Goal: Task Accomplishment & Management: Complete application form

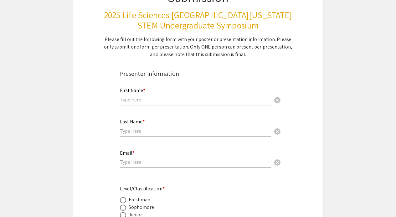
scroll to position [76, 0]
click at [159, 100] on input "text" at bounding box center [195, 99] width 151 height 7
type input "Sean"
click at [146, 132] on input "text" at bounding box center [195, 130] width 151 height 7
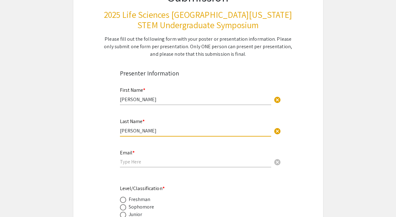
type input "Chin Loy"
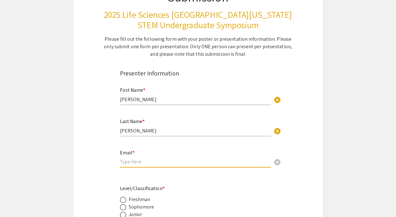
click at [141, 161] on input "email" at bounding box center [195, 161] width 151 height 7
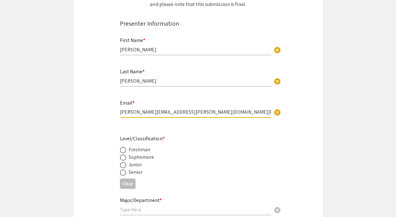
scroll to position [126, 0]
type input "sean.chinloy@mymail.barry.edu"
click at [123, 173] on span at bounding box center [123, 172] width 6 height 6
click at [123, 173] on input "radio" at bounding box center [123, 172] width 6 height 6
radio input "true"
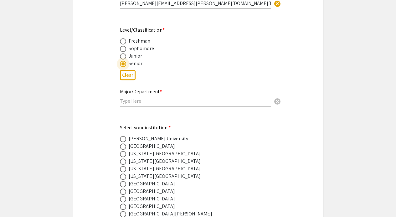
scroll to position [239, 0]
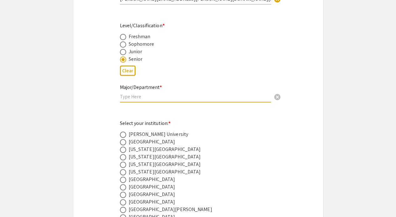
click at [136, 97] on input "text" at bounding box center [195, 96] width 151 height 7
type input "Mathematics and Computer Science"
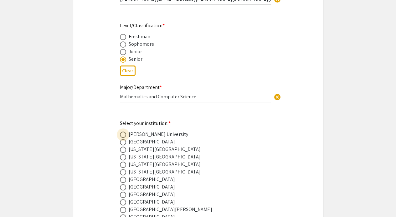
click at [124, 135] on span at bounding box center [123, 135] width 6 height 6
click at [124, 135] on input "radio" at bounding box center [123, 135] width 6 height 6
radio input "true"
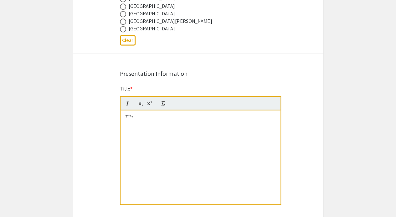
scroll to position [428, 0]
click at [145, 115] on p at bounding box center [200, 116] width 151 height 6
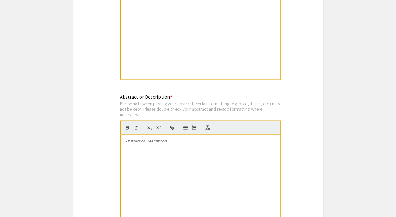
scroll to position [553, 0]
click at [190, 144] on div at bounding box center [201, 181] width 160 height 94
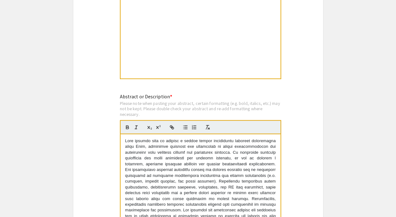
scroll to position [19, 0]
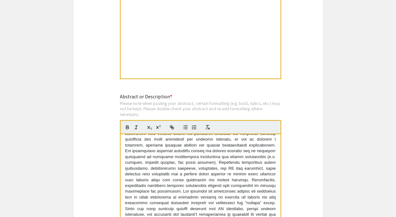
drag, startPoint x: 316, startPoint y: 131, endPoint x: 208, endPoint y: 169, distance: 115.2
click at [208, 169] on div "Symposium Presentation Submission 2025 Life Sciences South Florida STEM Undergr…" at bounding box center [198, 47] width 251 height 1130
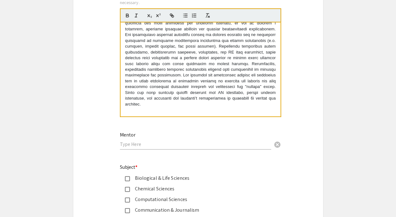
scroll to position [665, 0]
click at [158, 144] on input "text" at bounding box center [195, 144] width 151 height 7
type input "J"
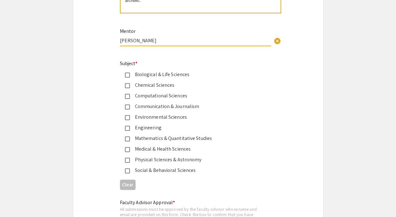
scroll to position [768, 0]
type input "Dr. James Haralambides"
click at [127, 96] on mat-pseudo-checkbox at bounding box center [127, 96] width 5 height 5
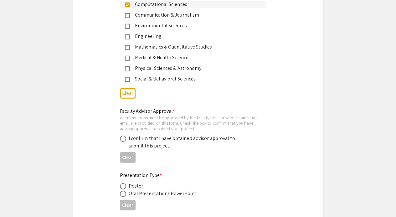
scroll to position [863, 0]
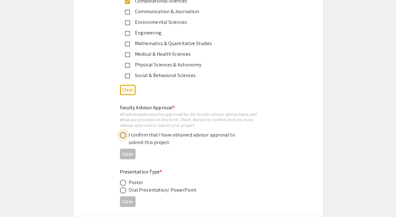
click at [127, 137] on label at bounding box center [124, 135] width 9 height 6
click at [126, 137] on input "radio" at bounding box center [123, 135] width 6 height 6
radio input "true"
click at [123, 183] on span at bounding box center [123, 183] width 6 height 6
click at [123, 183] on input "radio" at bounding box center [123, 183] width 6 height 6
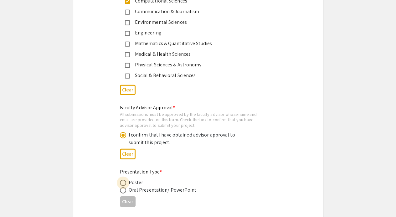
radio input "true"
click at [126, 44] on mat-pseudo-checkbox at bounding box center [127, 44] width 5 height 5
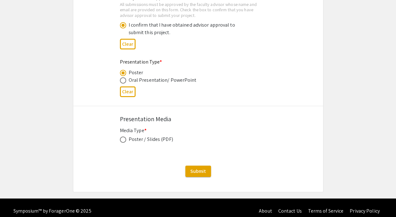
scroll to position [979, 0]
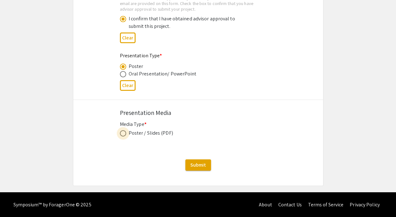
click at [123, 134] on span at bounding box center [123, 133] width 6 height 6
click at [123, 134] on input "radio" at bounding box center [123, 133] width 6 height 6
radio input "true"
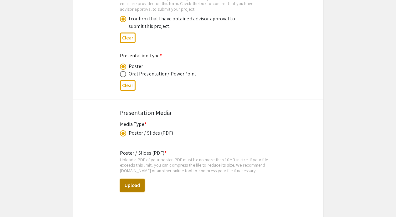
click at [137, 186] on button "Upload" at bounding box center [132, 185] width 25 height 13
click at [137, 185] on button "Upload" at bounding box center [132, 185] width 25 height 13
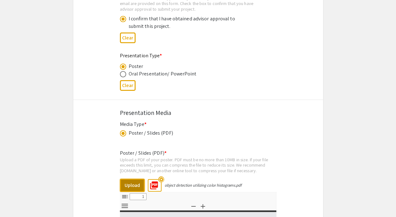
select select "custom"
type input "0"
select select "custom"
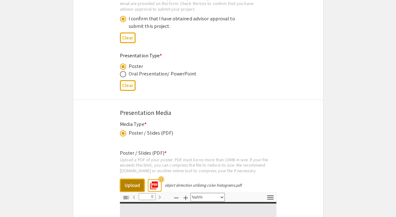
type input "1"
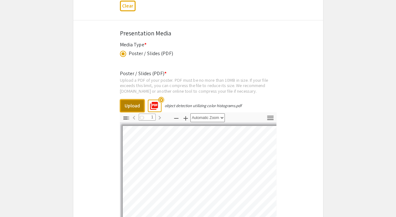
select select "auto"
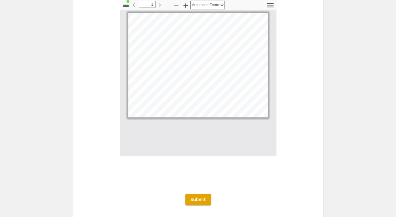
scroll to position [1173, 0]
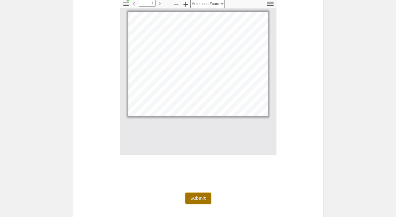
click at [199, 200] on span "Submit" at bounding box center [198, 198] width 16 height 7
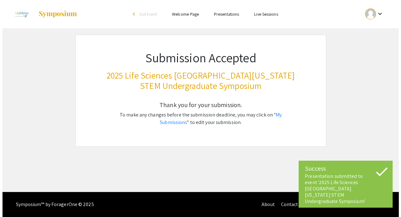
scroll to position [0, 0]
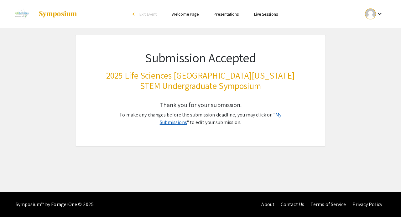
click at [278, 115] on link "My Submissions" at bounding box center [221, 118] width 122 height 14
